Goal: Transaction & Acquisition: Purchase product/service

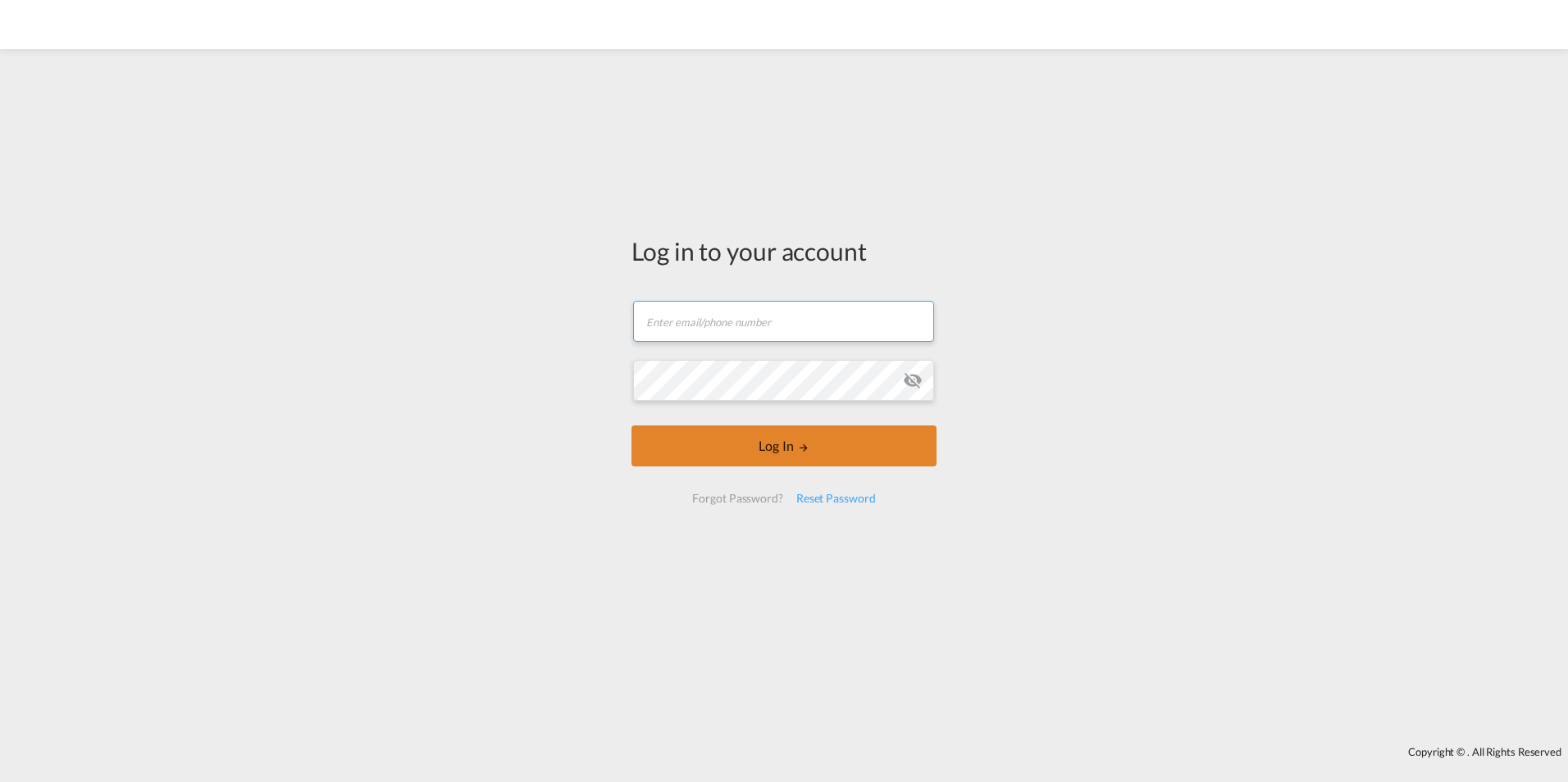
type input "[EMAIL_ADDRESS][DOMAIN_NAME]"
click at [766, 444] on button "Log In" at bounding box center [784, 446] width 305 height 41
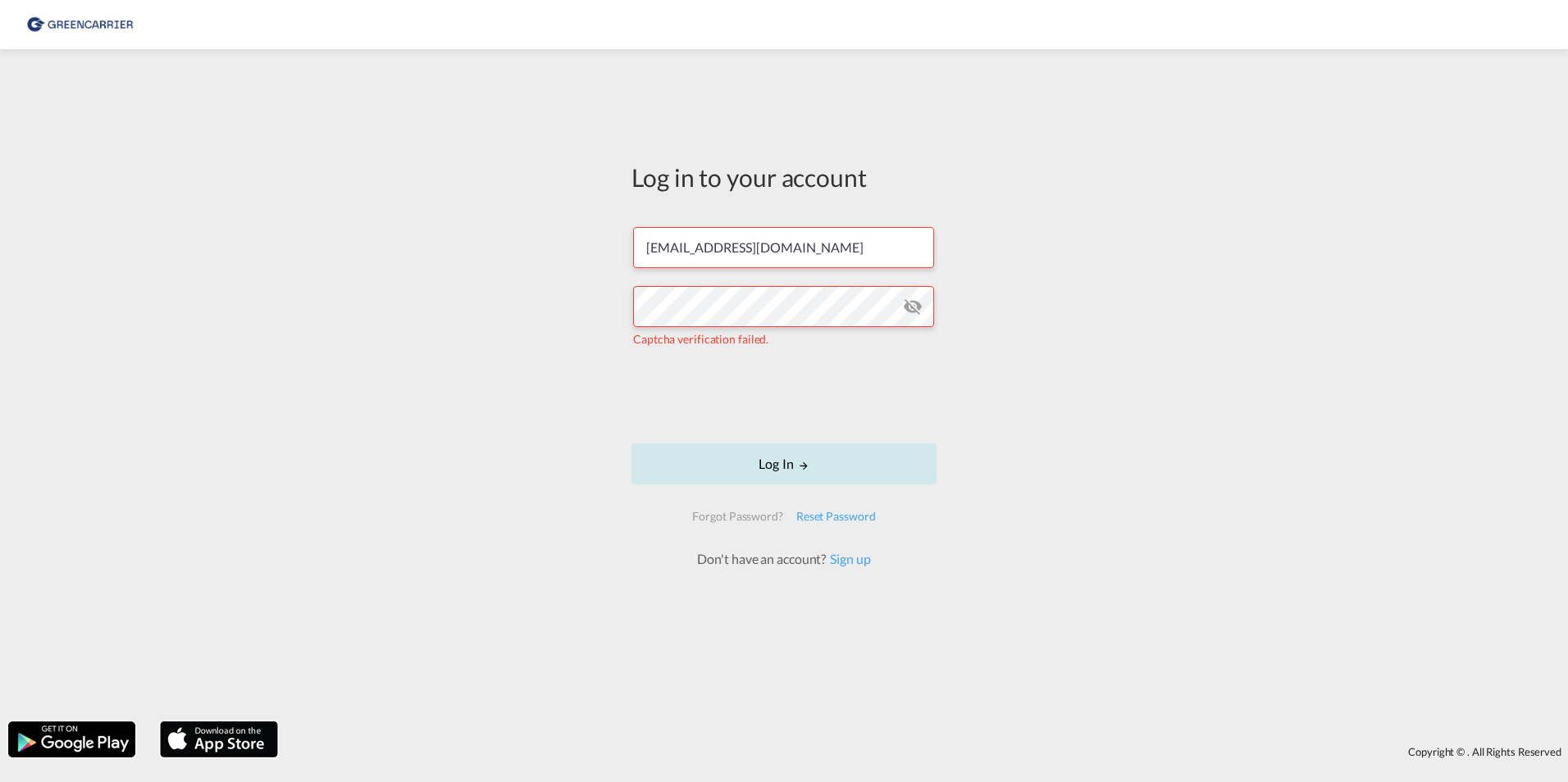
click at [784, 460] on button "Log In" at bounding box center [784, 464] width 305 height 41
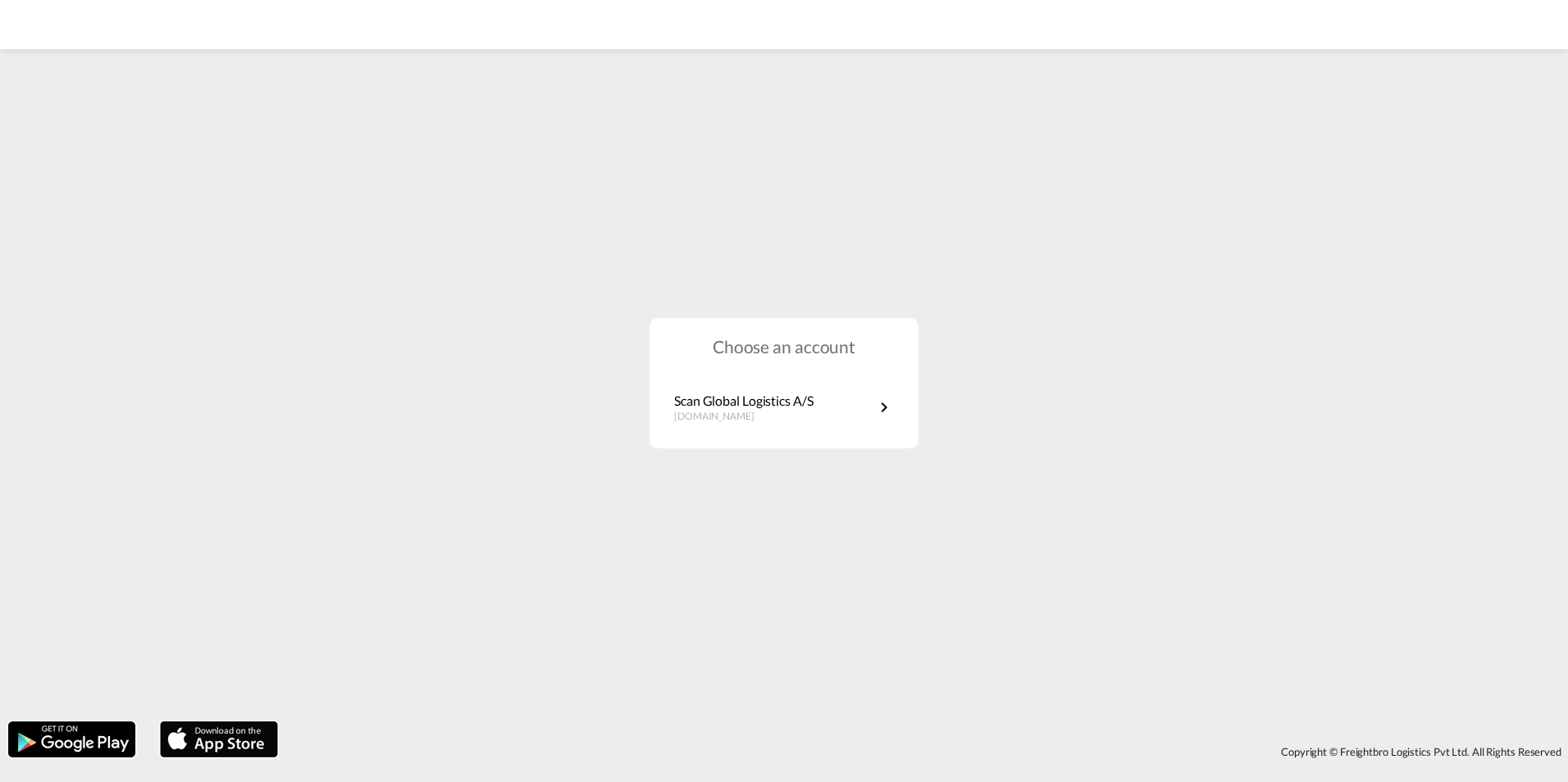
click at [728, 378] on div "Choose an account Scan Global Logistics A/S [DOMAIN_NAME]" at bounding box center [784, 383] width 269 height 130
click at [761, 405] on p "Scan Global Logistics A/S" at bounding box center [743, 401] width 140 height 18
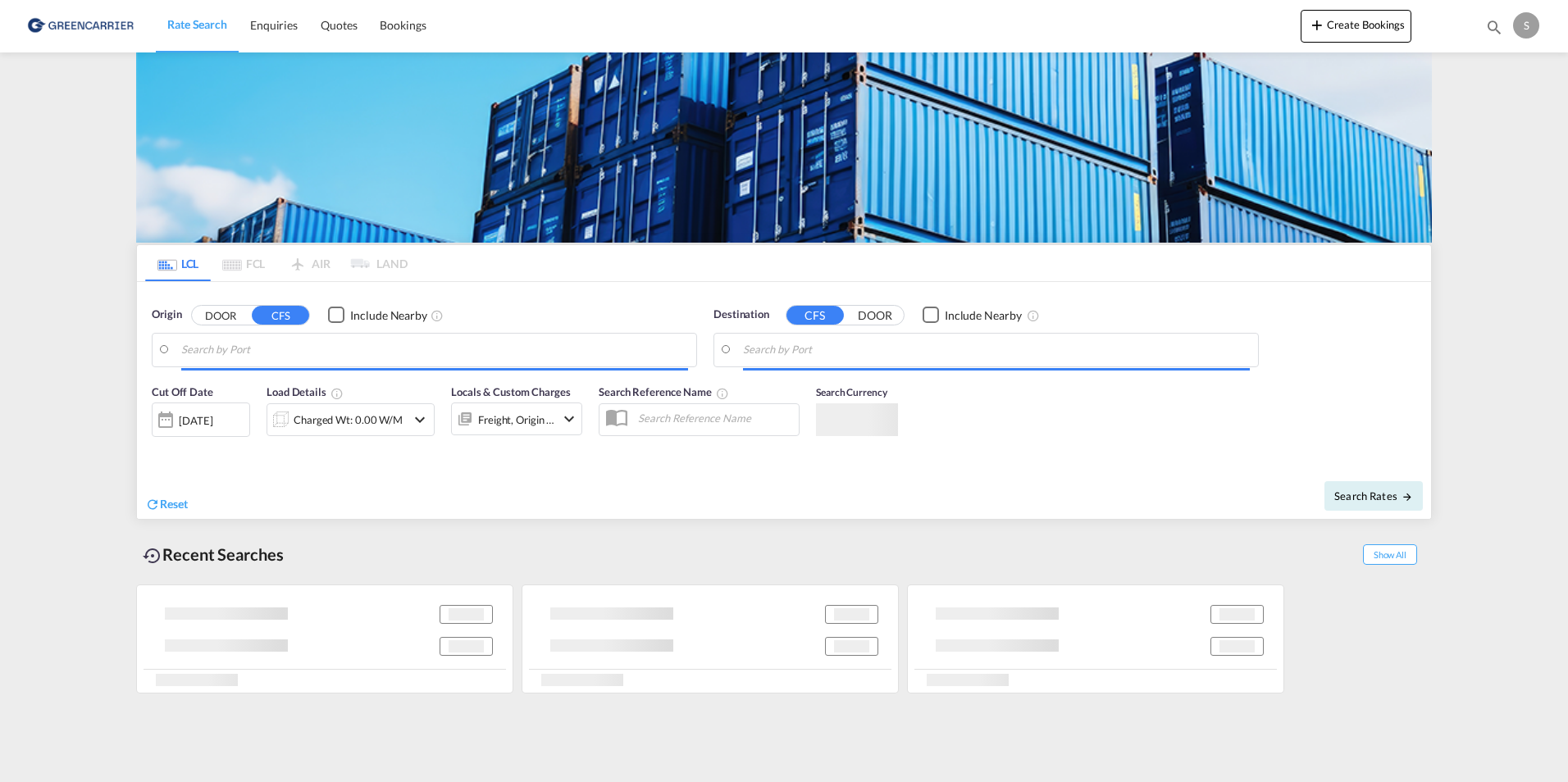
type input "DK-4230, Skælskoer"
type input "[GEOGRAPHIC_DATA], SGSIN"
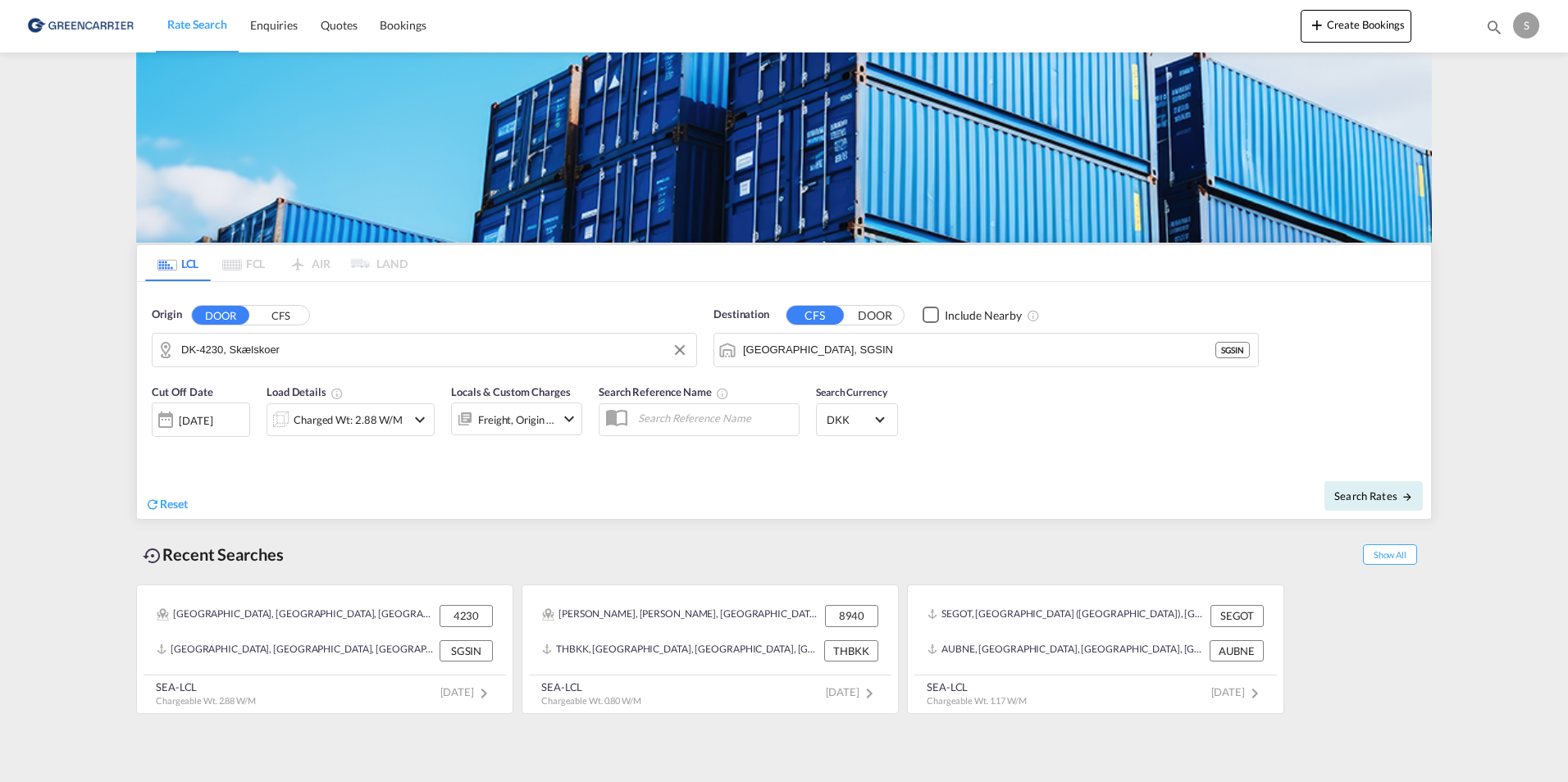
click at [326, 345] on input "DK-4230, Skælskoer" at bounding box center [435, 349] width 507 height 25
click at [246, 391] on div "Arninge, Avnede, ... , 4900 [GEOGRAPHIC_DATA] DK-4900" at bounding box center [308, 395] width 312 height 49
type input "DK-4900, [GEOGRAPHIC_DATA], [GEOGRAPHIC_DATA], [GEOGRAPHIC_DATA], [GEOGRAPHIC_D…"
click at [933, 349] on input "[GEOGRAPHIC_DATA], SGSIN" at bounding box center [996, 349] width 507 height 25
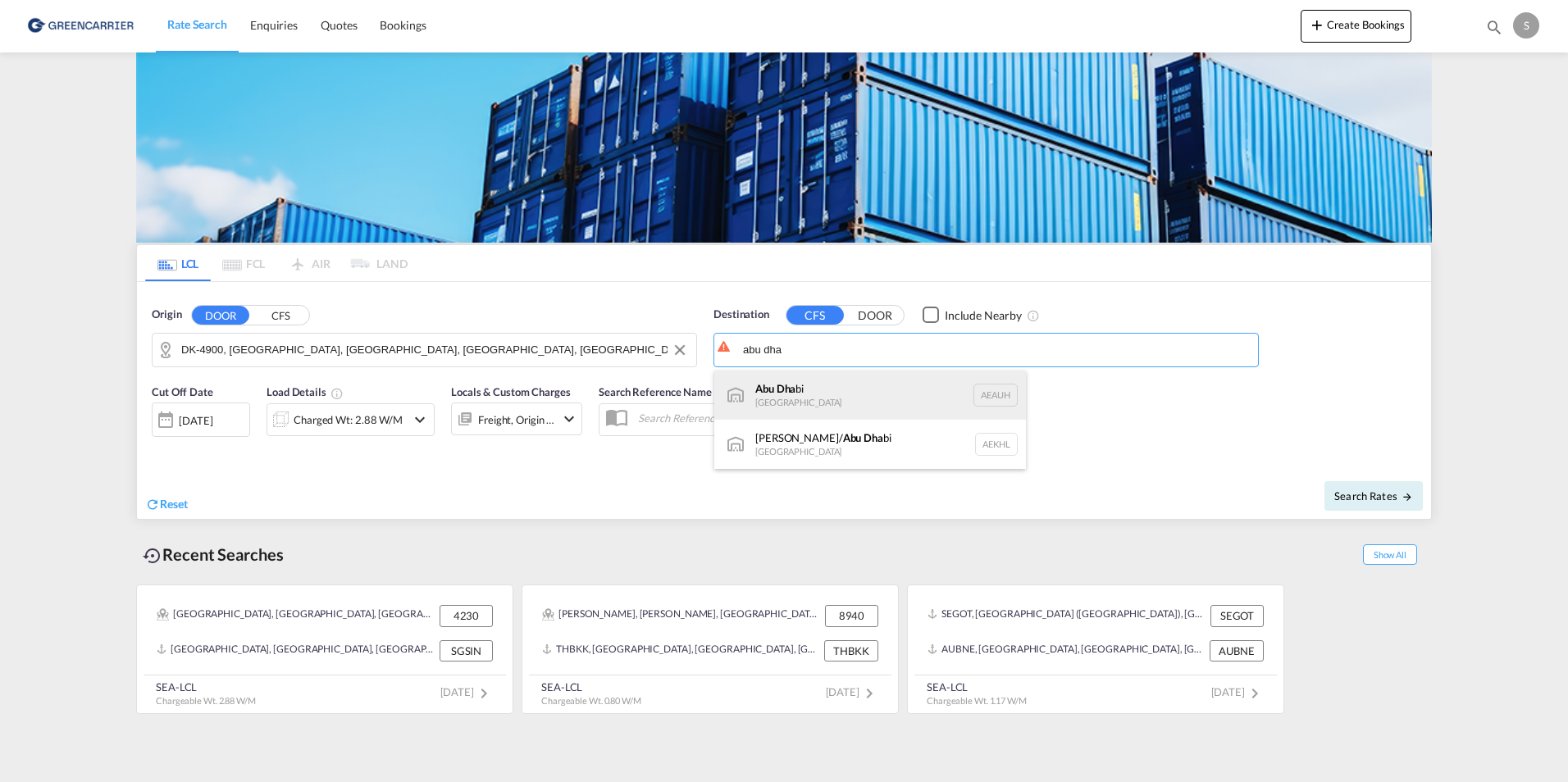
click at [852, 392] on div "Abu Dha bi [GEOGRAPHIC_DATA] [GEOGRAPHIC_DATA]" at bounding box center [870, 395] width 312 height 49
type input "[GEOGRAPHIC_DATA], [GEOGRAPHIC_DATA]"
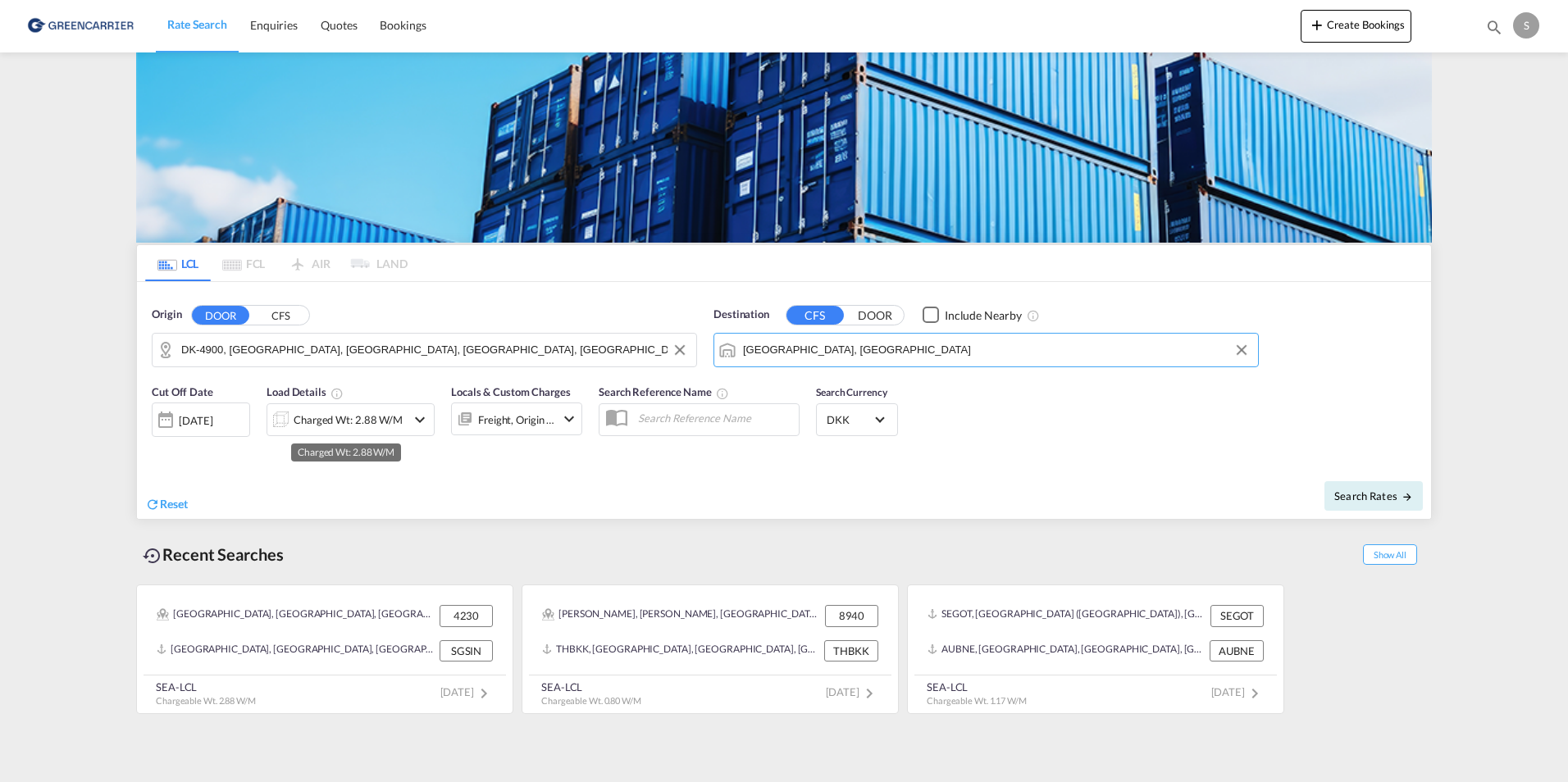
click at [319, 414] on div "Charged Wt: 2.88 W/M" at bounding box center [348, 420] width 109 height 23
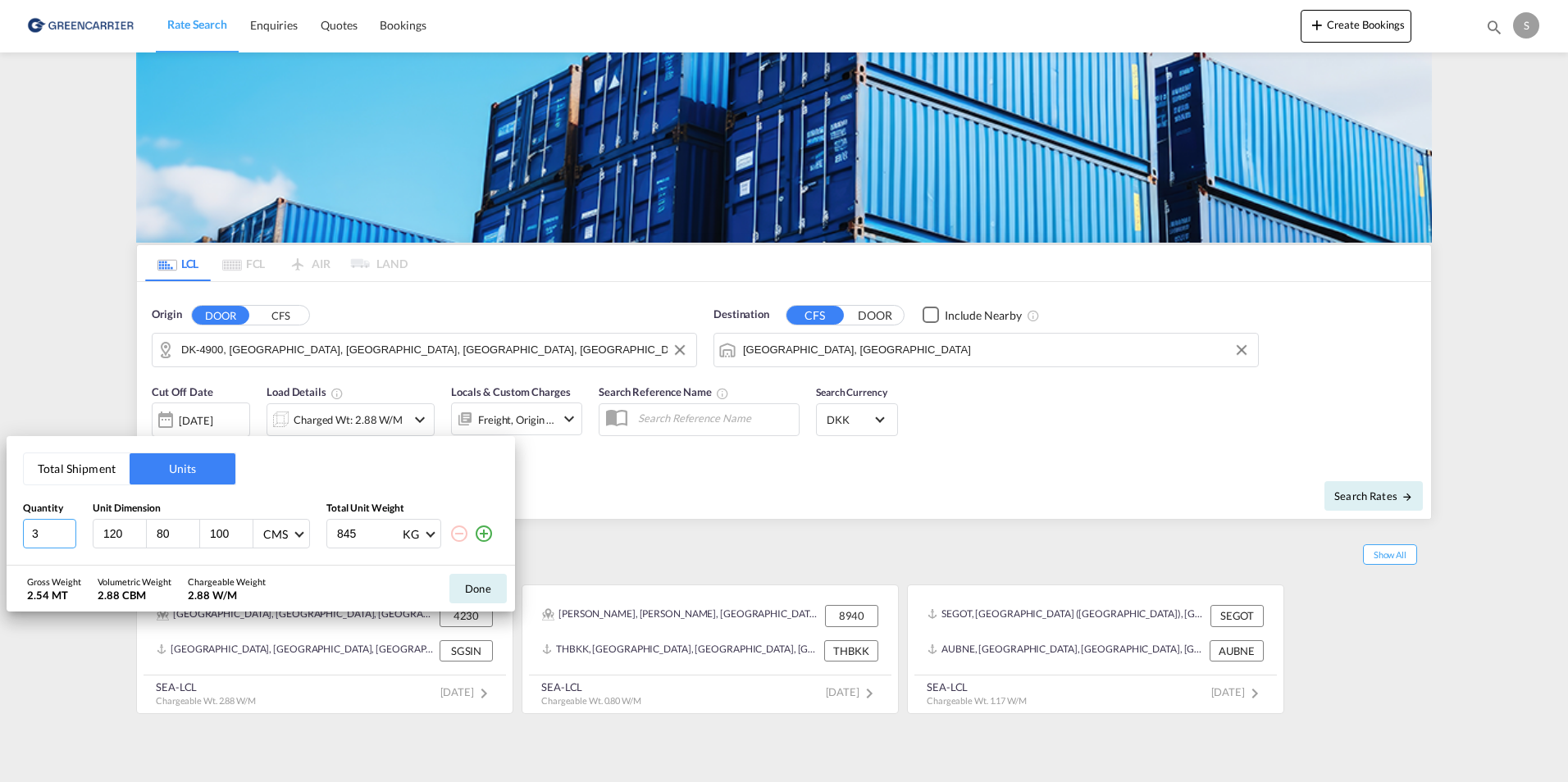
drag, startPoint x: 47, startPoint y: 531, endPoint x: 0, endPoint y: 539, distance: 47.7
click at [0, 540] on html "Rate Search Enquiries Quotes Bookings Rate Search Enquiries" at bounding box center [784, 391] width 1568 height 782
type input "4"
type input "115"
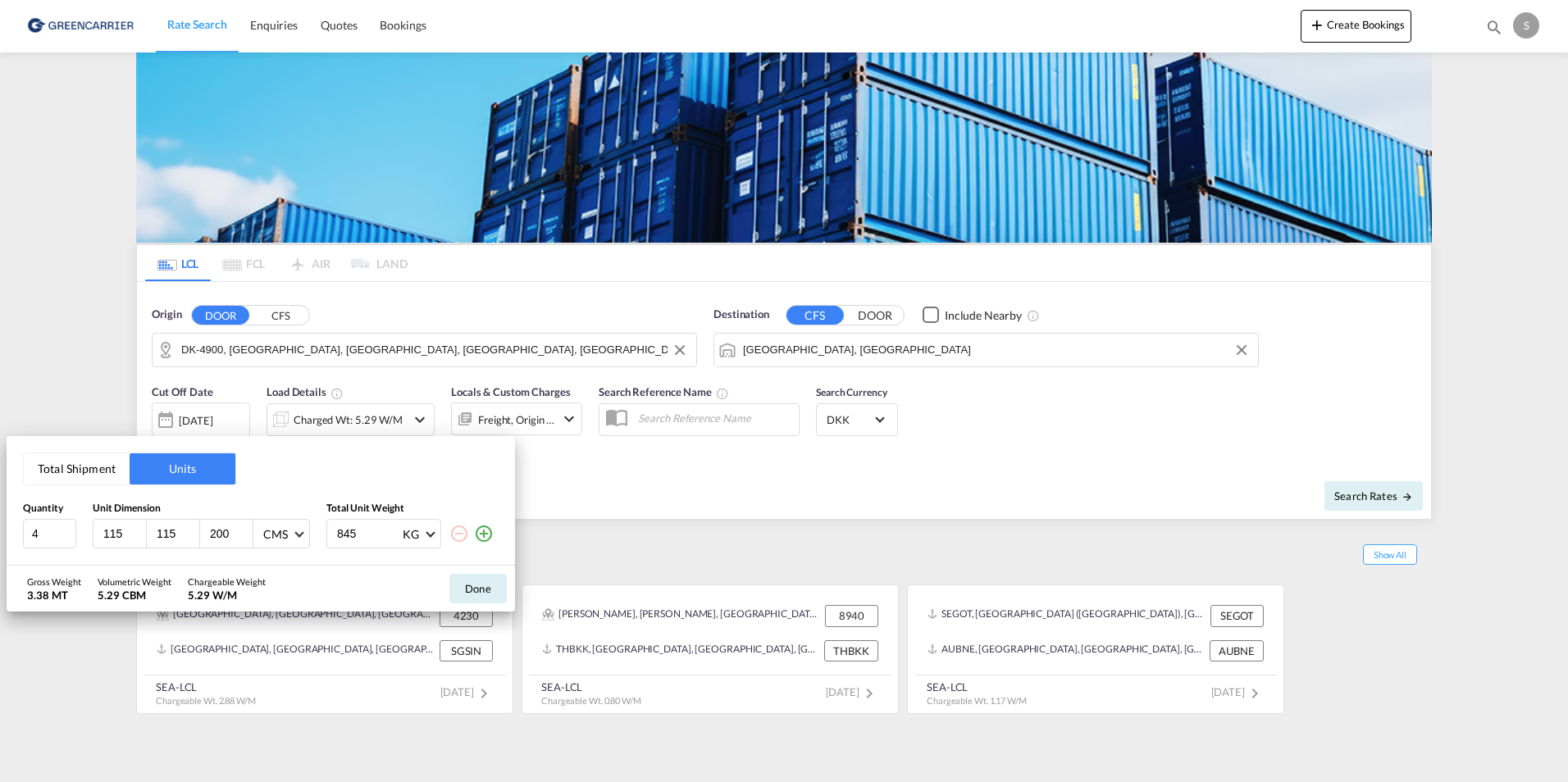
type input "200"
type input "873"
click at [481, 588] on button "Done" at bounding box center [478, 588] width 57 height 29
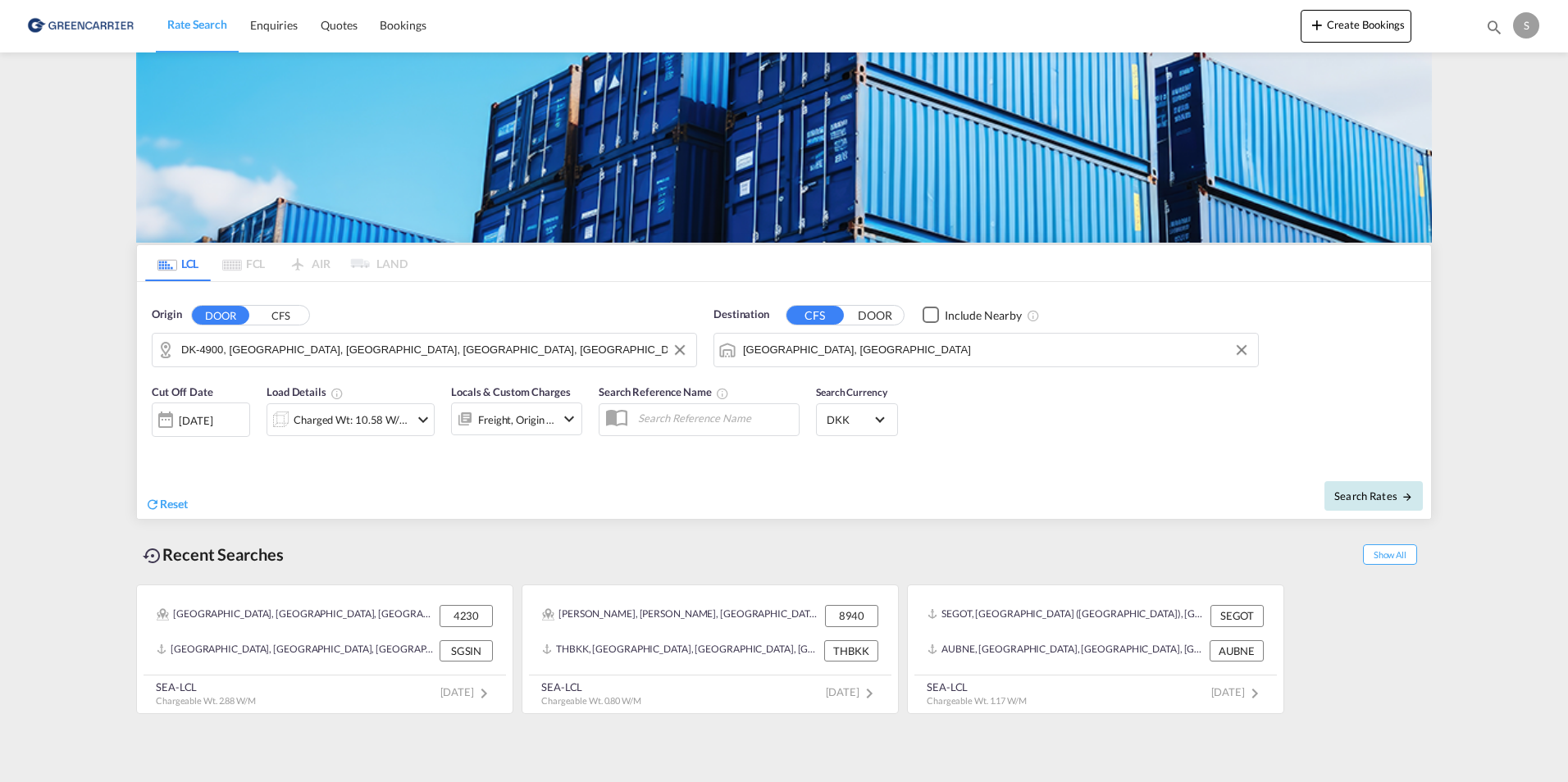
click at [1356, 490] on span "Search Rates" at bounding box center [1374, 496] width 79 height 13
type input "4900 to AEAUH / [DATE]"
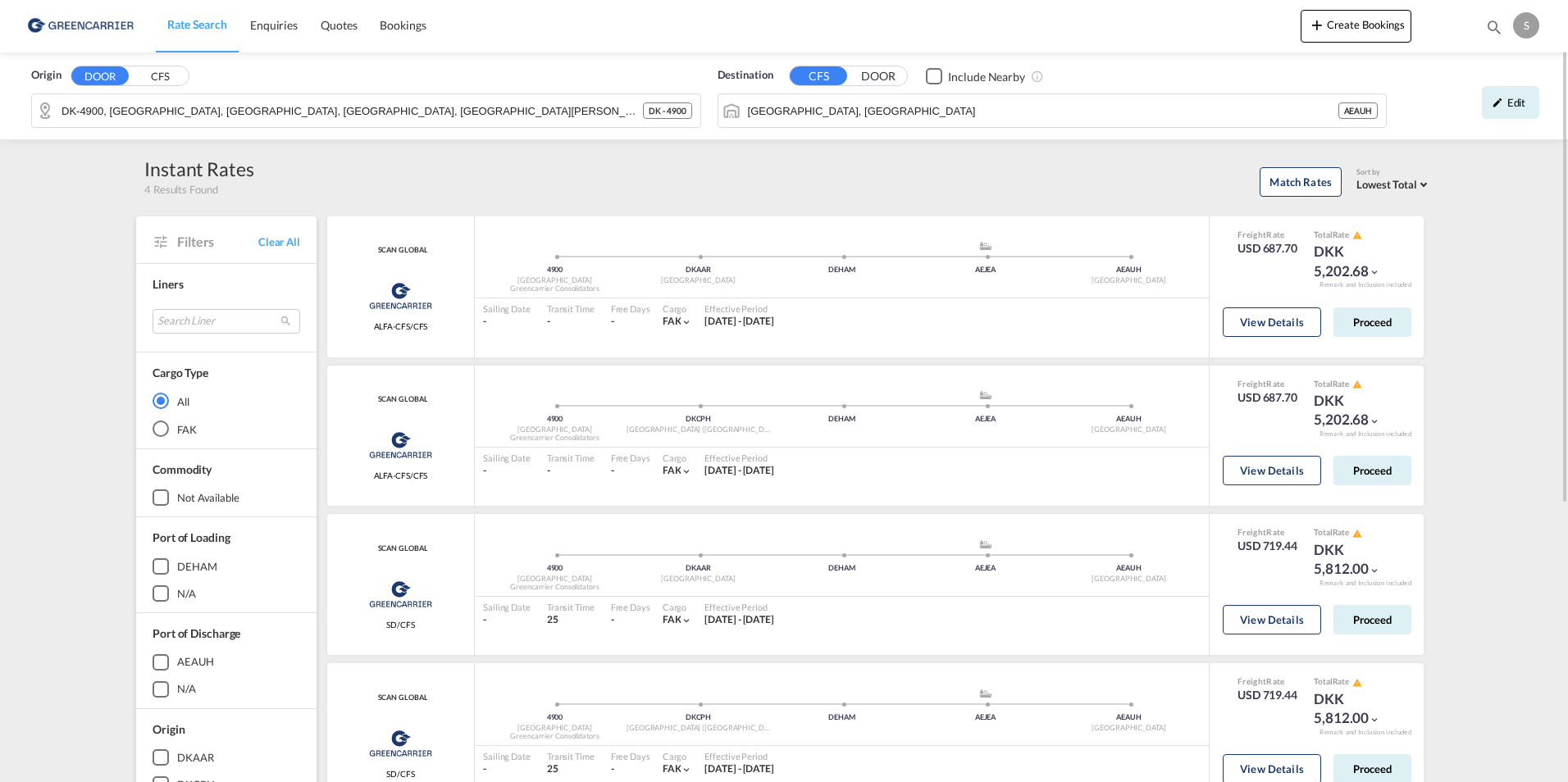
scroll to position [164, 0]
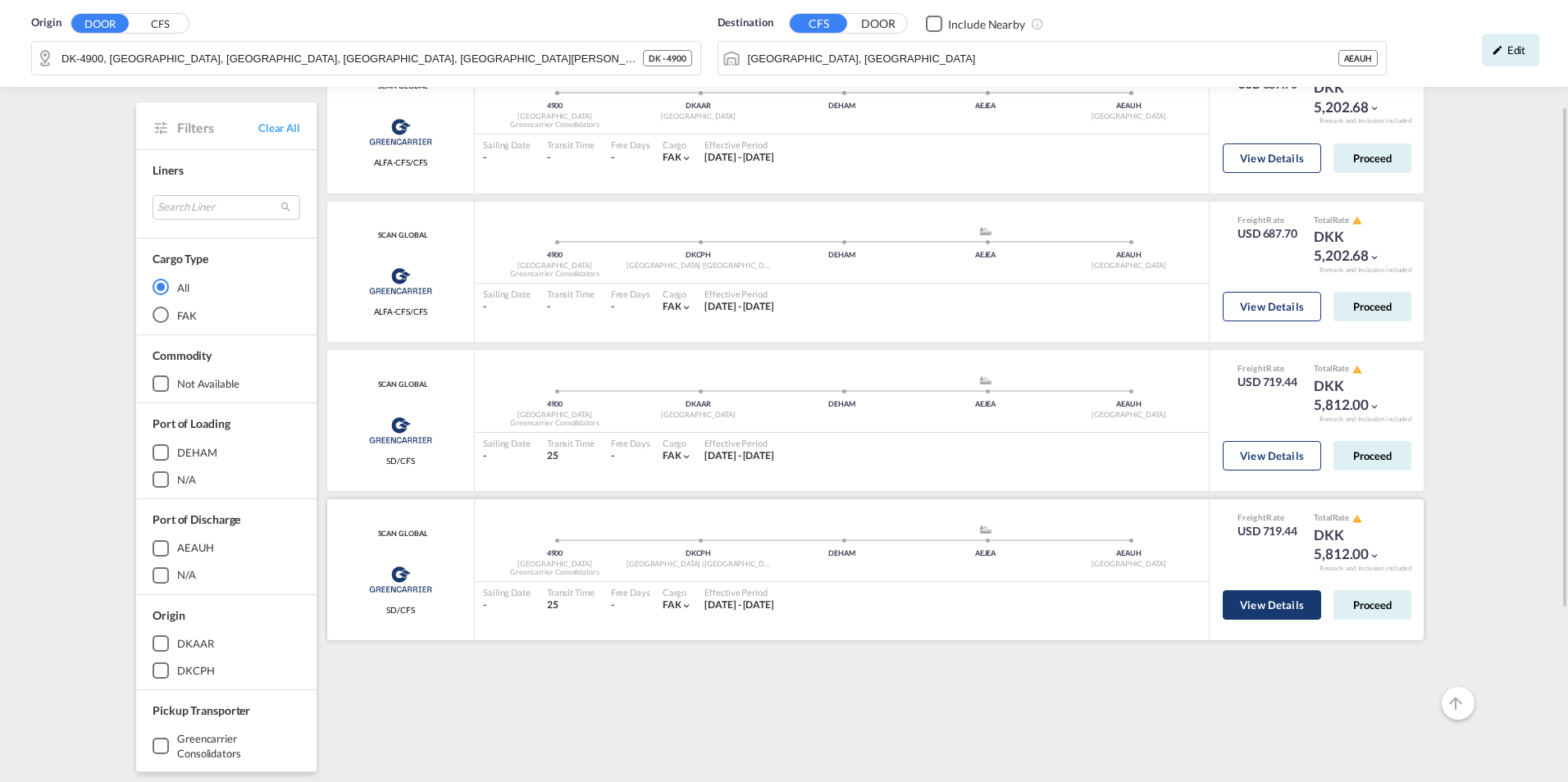
click at [1269, 614] on button "View Details" at bounding box center [1272, 605] width 98 height 29
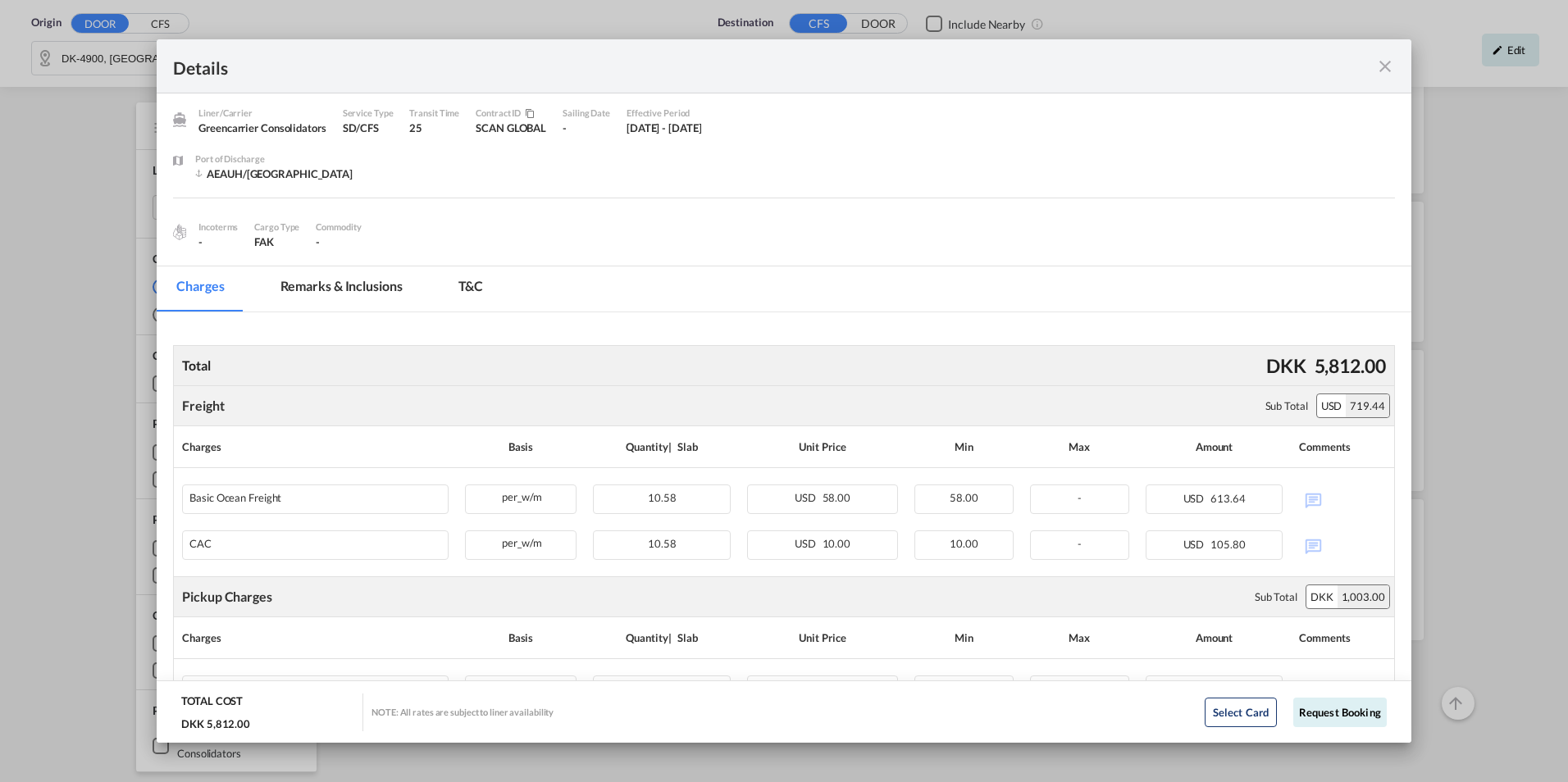
scroll to position [0, 0]
